Goal: Information Seeking & Learning: Learn about a topic

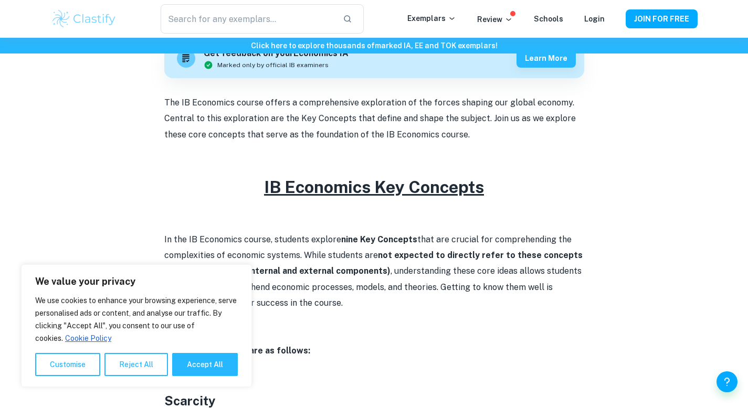
scroll to position [411, 0]
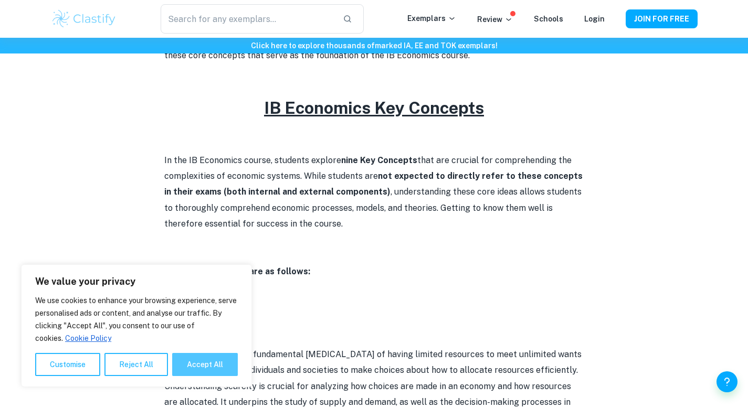
click at [215, 373] on button "Accept All" at bounding box center [205, 364] width 66 height 23
checkbox input "true"
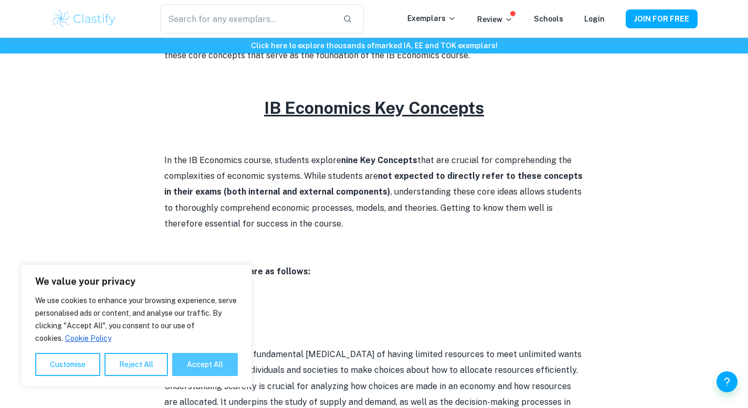
checkbox input "true"
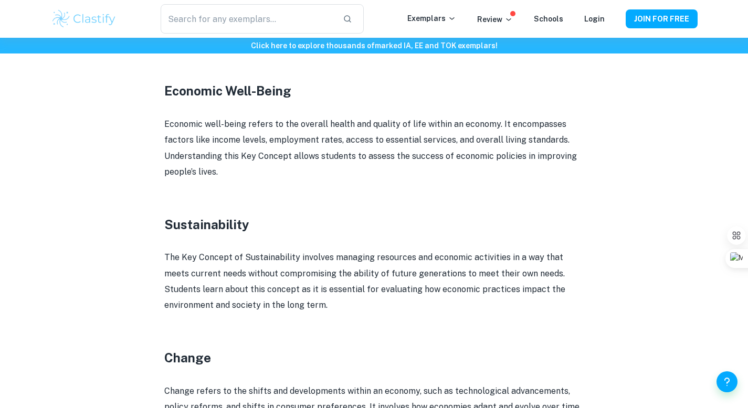
scroll to position [1192, 0]
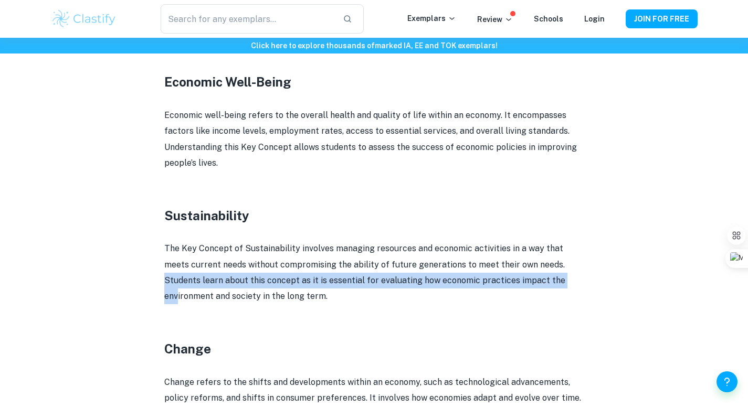
drag, startPoint x: 532, startPoint y: 264, endPoint x: 533, endPoint y: 275, distance: 11.1
click at [533, 275] on p "The Key Concept of Sustainability involves managing resources and economic acti…" at bounding box center [374, 273] width 420 height 64
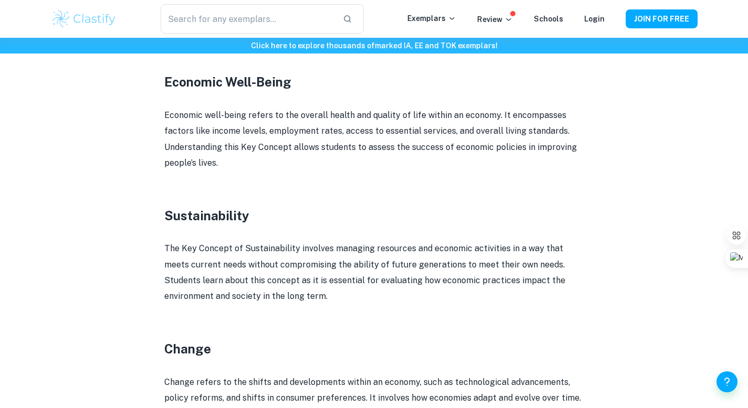
click at [480, 268] on p "The Key Concept of Sustainability involves managing resources and economic acti…" at bounding box center [374, 273] width 420 height 64
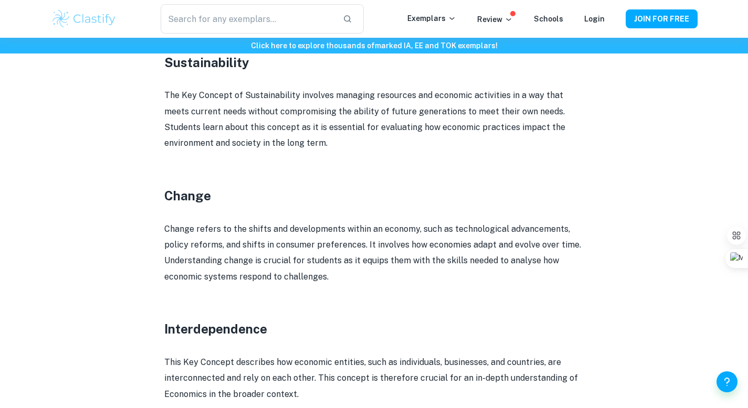
scroll to position [1346, 0]
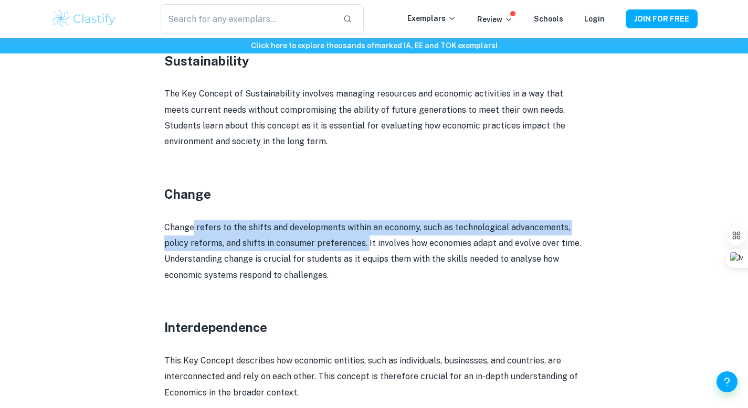
copy p "refers to the shifts and developments within an economy, such as technological …"
drag, startPoint x: 194, startPoint y: 227, endPoint x: 364, endPoint y: 246, distance: 170.5
click at [364, 246] on p "Change refers to the shifts and developments within an economy, such as technol…" at bounding box center [374, 252] width 420 height 64
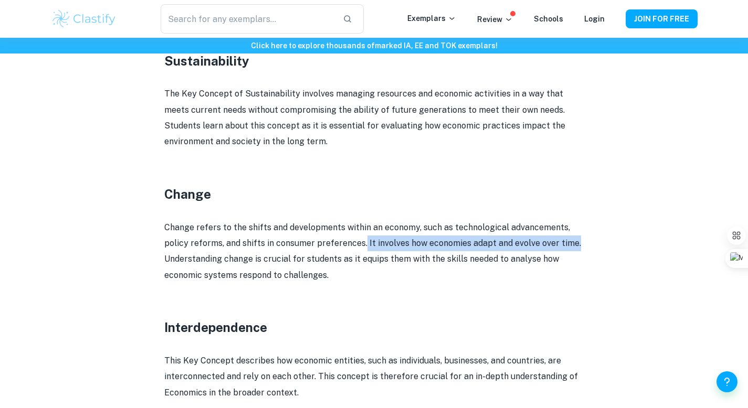
copy p "It involves how economies adapt and evolve over time."
drag, startPoint x: 363, startPoint y: 239, endPoint x: 632, endPoint y: 246, distance: 269.2
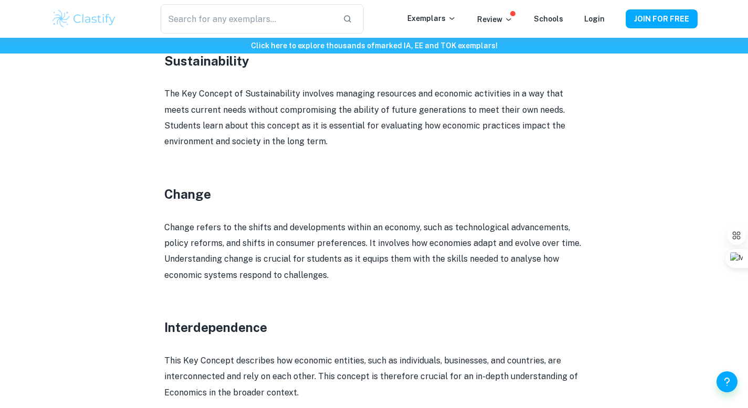
click at [456, 262] on p "Change refers to the shifts and developments within an economy, such as technol…" at bounding box center [374, 252] width 420 height 64
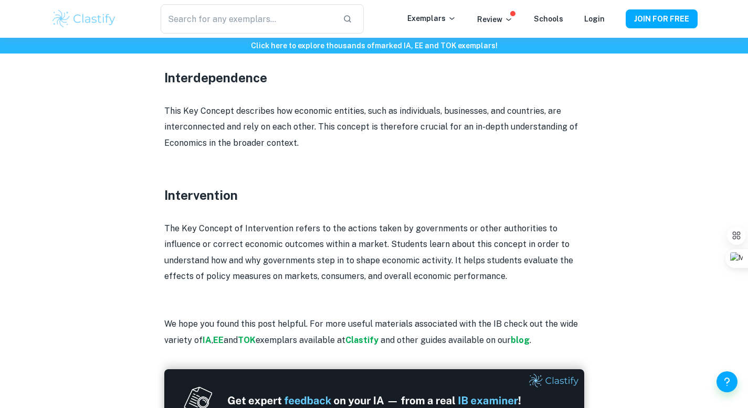
scroll to position [1630, 0]
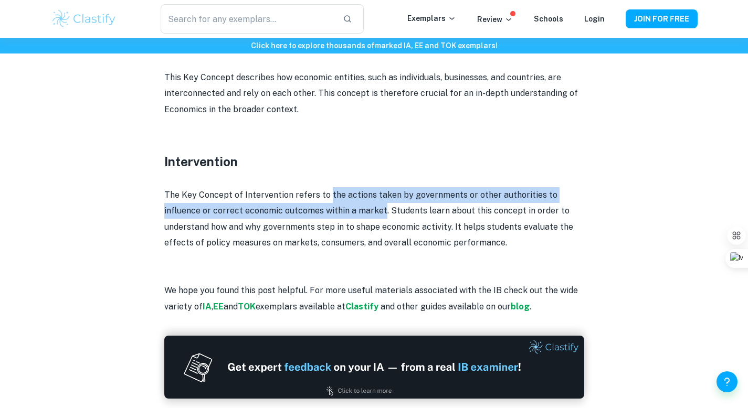
copy p "the actions taken by governments or other authorities to influence or correct e…"
drag, startPoint x: 327, startPoint y: 195, endPoint x: 344, endPoint y: 212, distance: 23.7
click at [344, 212] on p "The Key Concept of Intervention refers to the actions taken by governments or o…" at bounding box center [374, 219] width 420 height 64
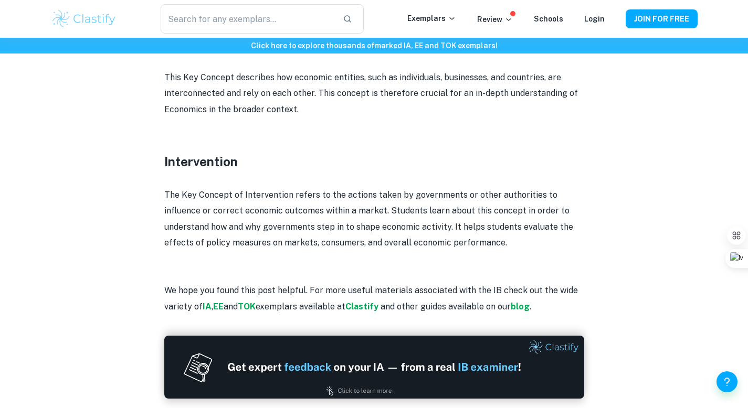
click at [347, 225] on p "The Key Concept of Intervention refers to the actions taken by governments or o…" at bounding box center [374, 219] width 420 height 64
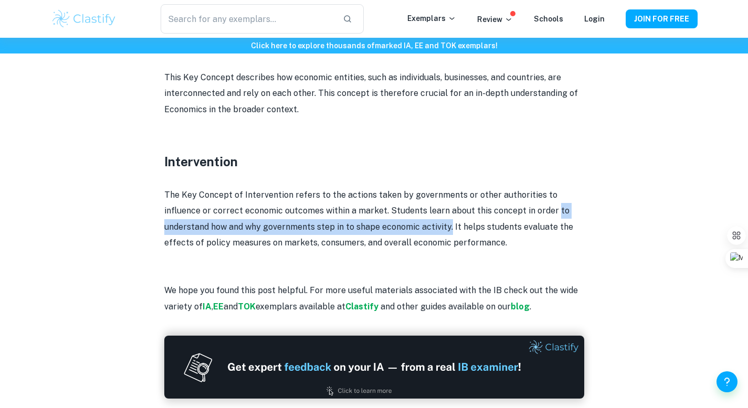
copy p "to understand how and why governments step in to shape economic activity."
drag, startPoint x: 513, startPoint y: 210, endPoint x: 402, endPoint y: 228, distance: 112.1
click at [402, 228] on p "The Key Concept of Intervention refers to the actions taken by governments or o…" at bounding box center [374, 219] width 420 height 64
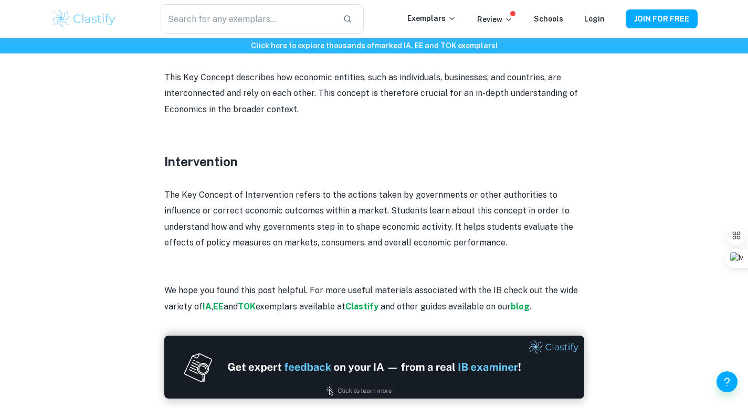
click at [459, 242] on p "The Key Concept of Intervention refers to the actions taken by governments or o…" at bounding box center [374, 219] width 420 height 64
